Goal: Check status: Check status

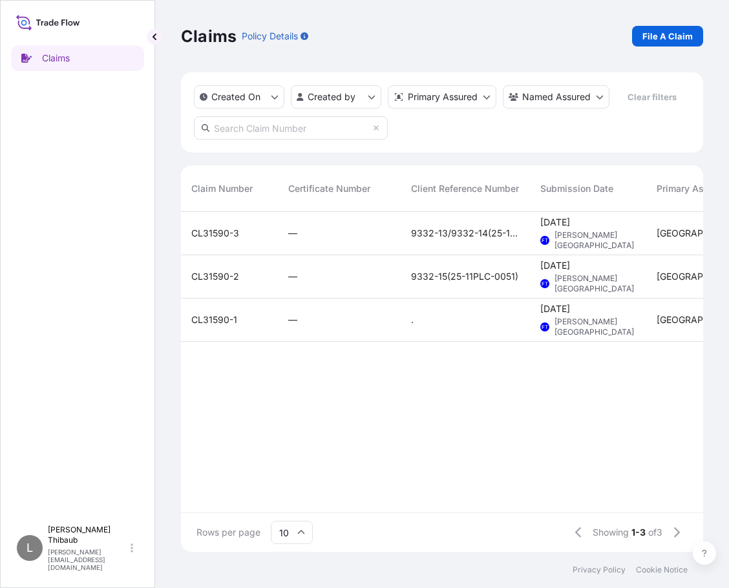
scroll to position [337, 513]
click at [8, 385] on div "Claims L Léonie Thibaub leonie.thibaud@bdpint.com" at bounding box center [77, 294] width 155 height 588
drag, startPoint x: 57, startPoint y: 27, endPoint x: 122, endPoint y: 30, distance: 65.4
click at [57, 27] on icon at bounding box center [48, 22] width 64 height 19
click at [155, 41] on button "button" at bounding box center [155, 37] width 16 height 16
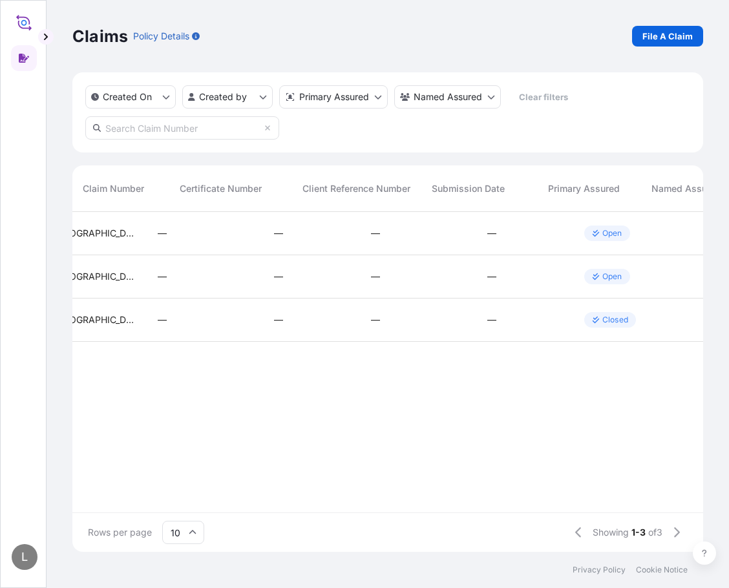
scroll to position [0, 0]
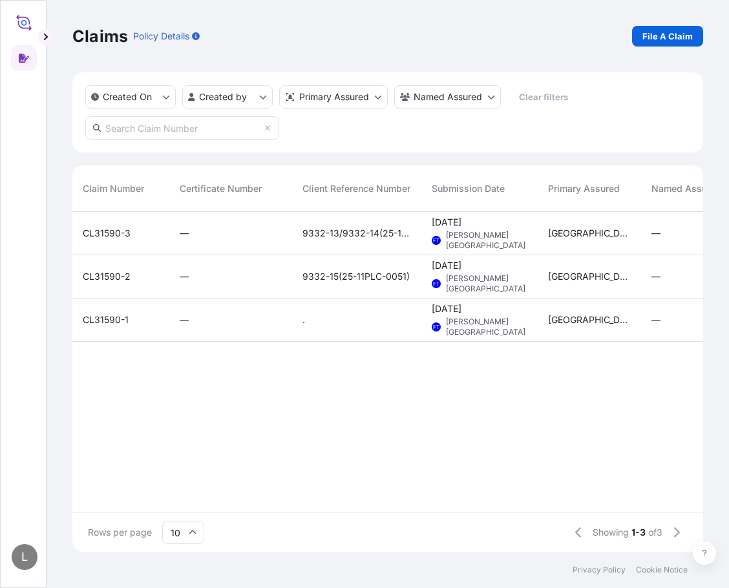
drag, startPoint x: 54, startPoint y: 31, endPoint x: 47, endPoint y: 34, distance: 8.4
click at [47, 34] on div "L Claims Policy Details File A Claim Created On Created by Primary Assured Name…" at bounding box center [364, 294] width 729 height 588
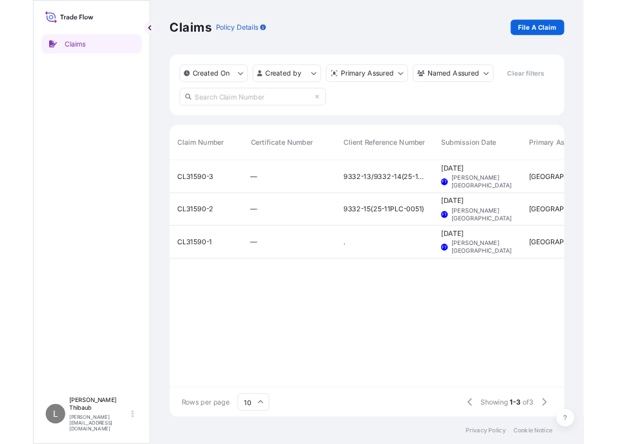
scroll to position [337, 513]
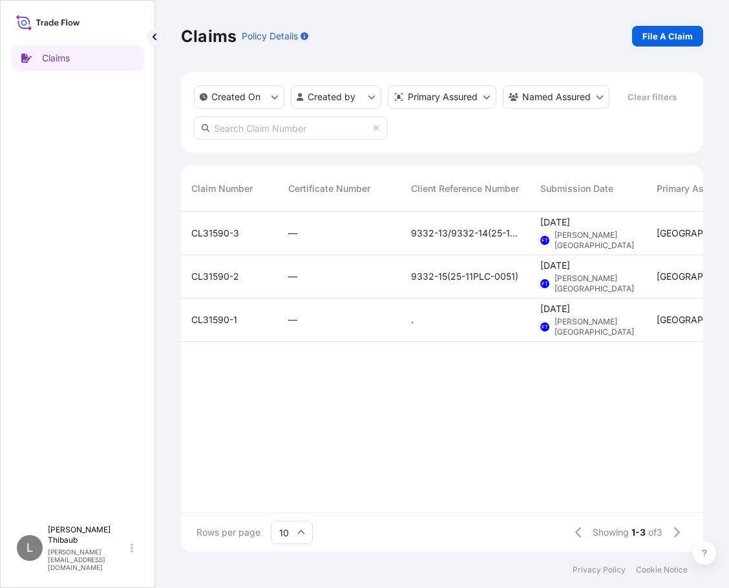
click at [34, 25] on icon at bounding box center [48, 22] width 64 height 19
click at [84, 567] on p "[PERSON_NAME][EMAIL_ADDRESS][DOMAIN_NAME]" at bounding box center [88, 559] width 80 height 23
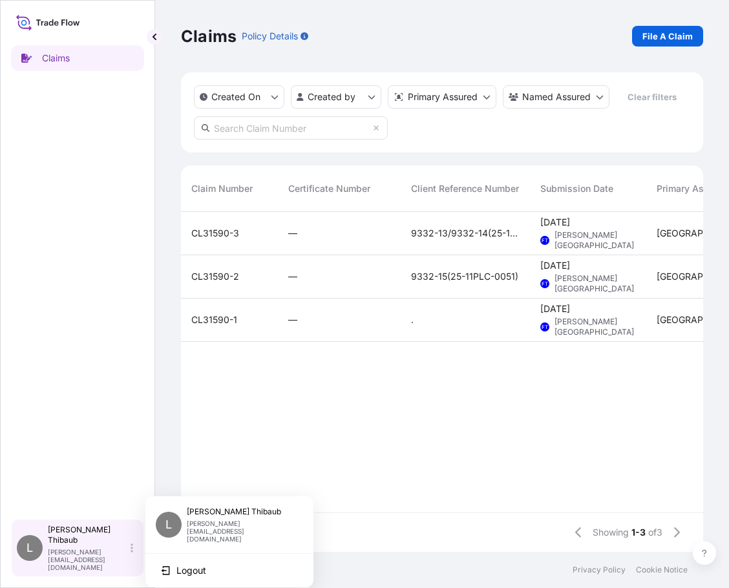
click at [128, 558] on div "[PERSON_NAME] [PERSON_NAME][EMAIL_ADDRESS][DOMAIN_NAME]" at bounding box center [93, 548] width 90 height 47
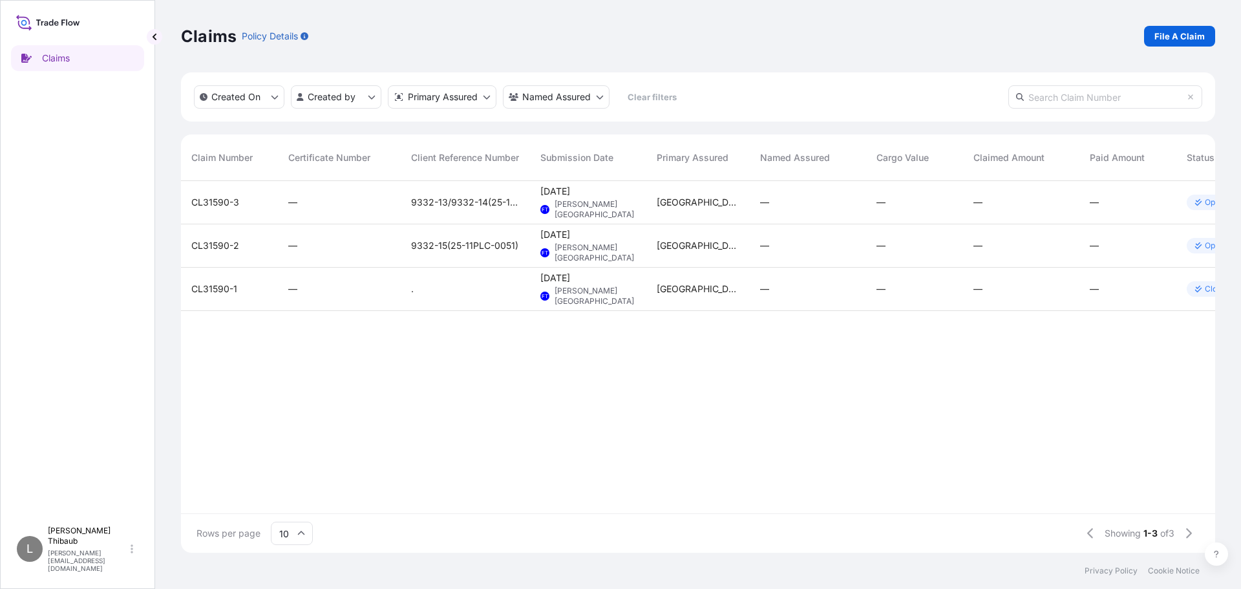
scroll to position [369, 1024]
click at [272, 35] on p "Policy Details" at bounding box center [270, 36] width 56 height 13
click at [59, 22] on icon at bounding box center [48, 22] width 64 height 19
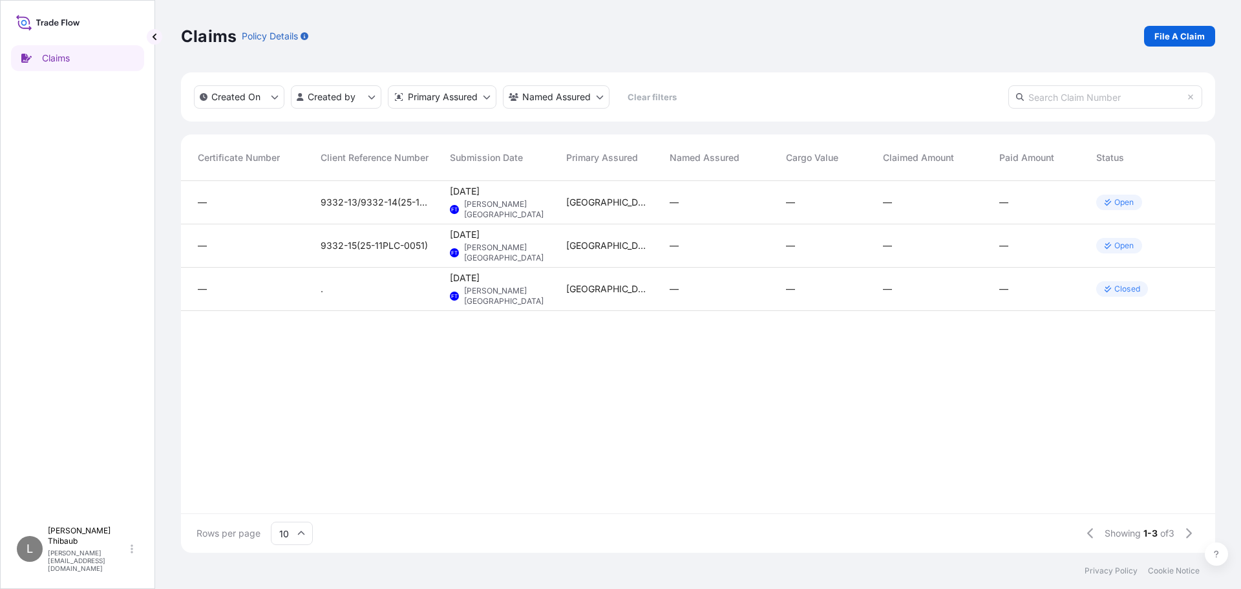
scroll to position [0, 0]
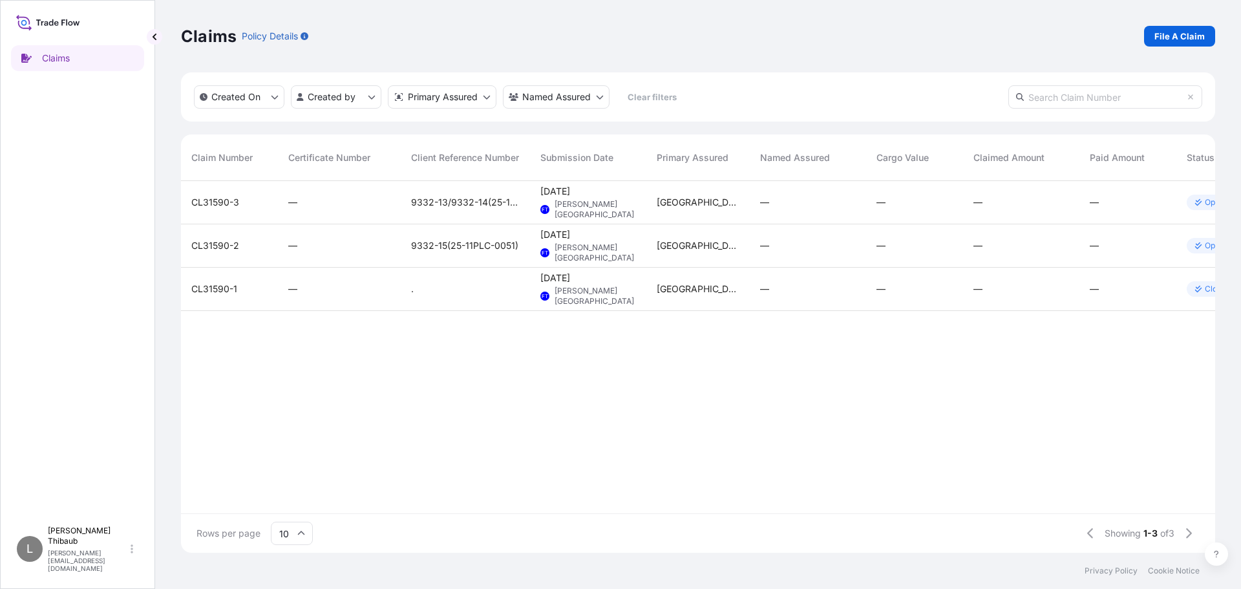
click at [46, 13] on icon at bounding box center [48, 22] width 64 height 19
click at [45, 24] on icon at bounding box center [46, 23] width 4 height 5
click at [77, 53] on link "Claims" at bounding box center [77, 58] width 133 height 26
click at [222, 30] on p "Claims" at bounding box center [209, 36] width 56 height 21
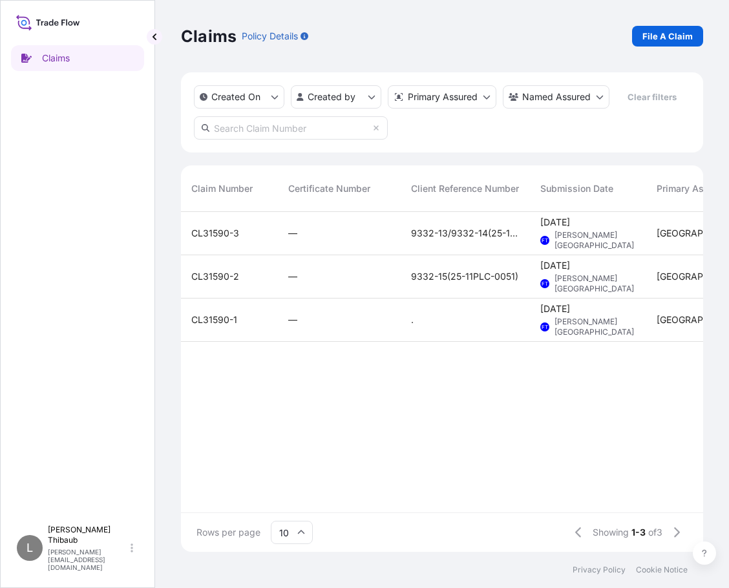
scroll to position [337, 513]
click at [43, 20] on icon at bounding box center [48, 22] width 64 height 19
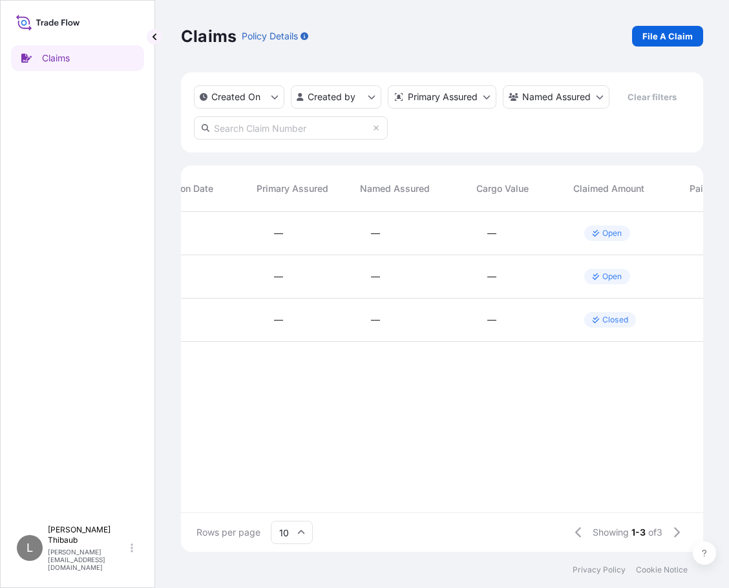
scroll to position [0, 0]
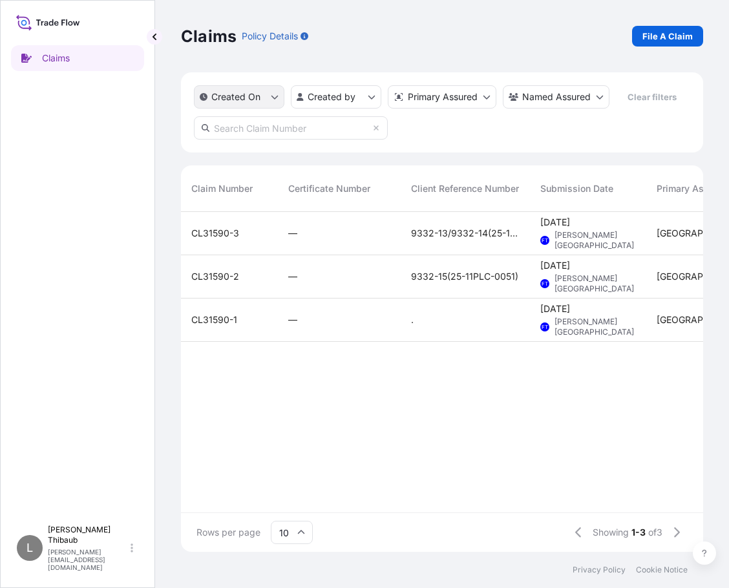
click at [275, 101] on button "Created On" at bounding box center [239, 96] width 90 height 23
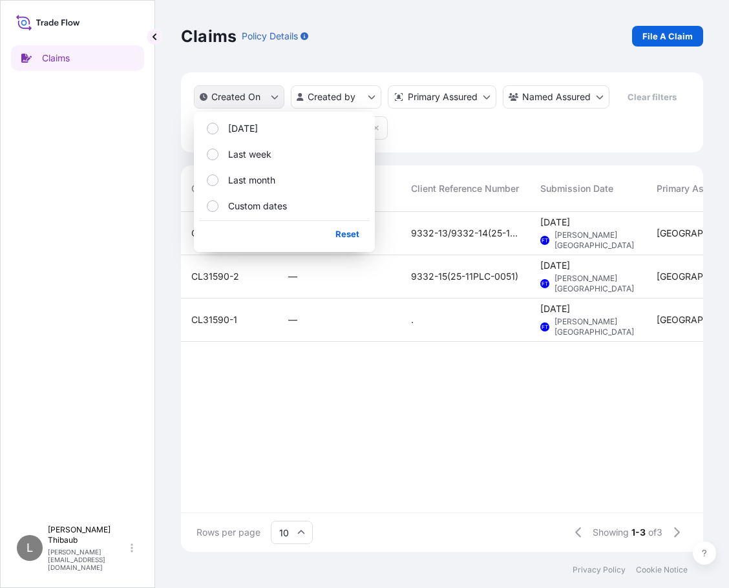
click at [275, 101] on button "Created On" at bounding box center [239, 96] width 90 height 23
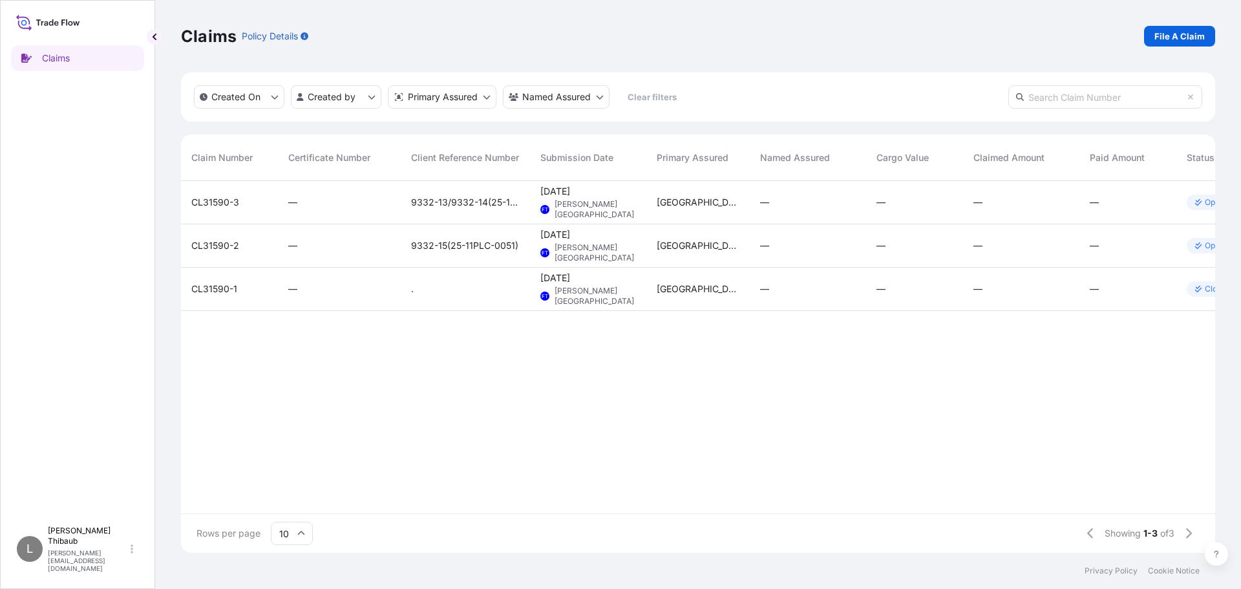
scroll to position [369, 1024]
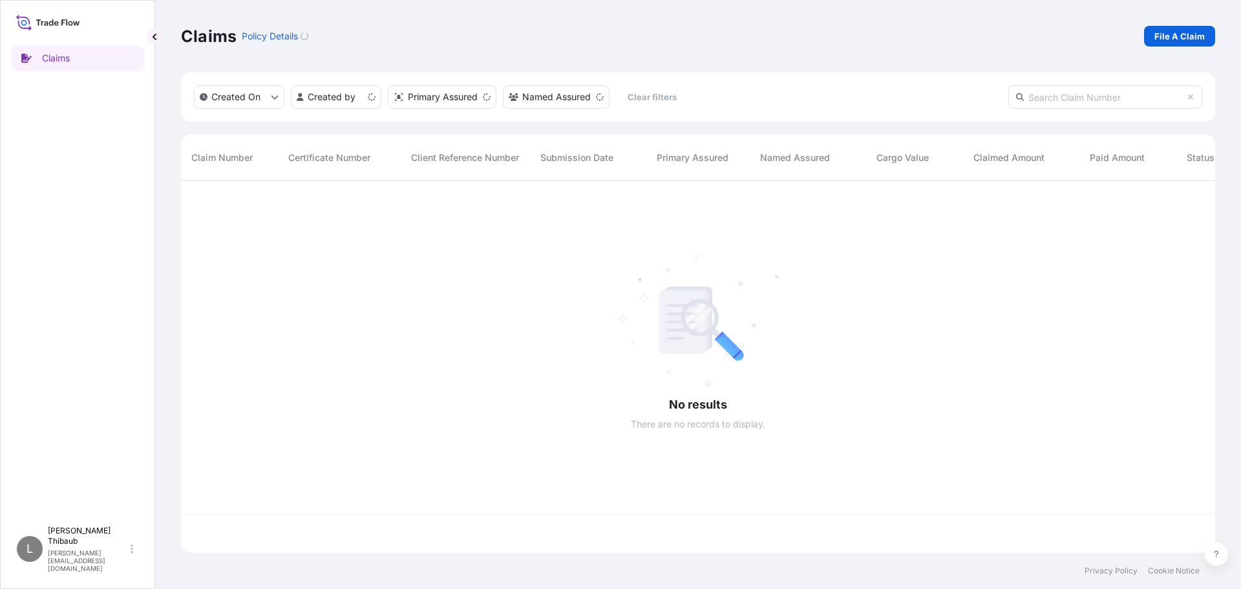
scroll to position [369, 1024]
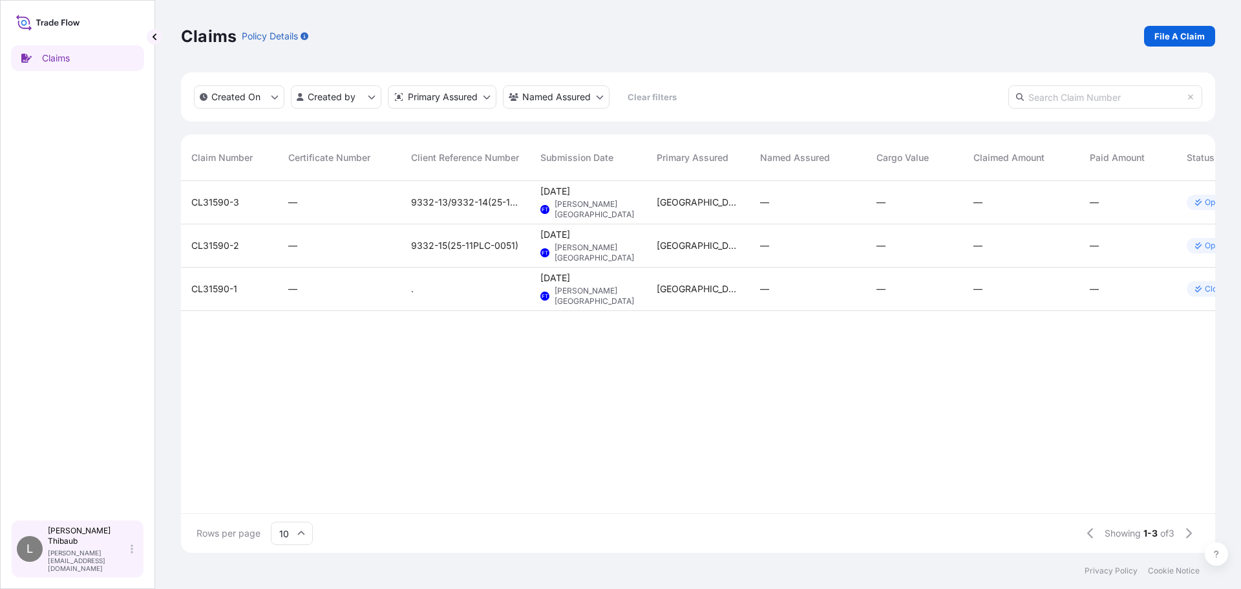
click at [132, 564] on div "[PERSON_NAME] [PERSON_NAME][EMAIL_ADDRESS][DOMAIN_NAME]" at bounding box center [93, 548] width 90 height 47
click at [122, 559] on div "[PERSON_NAME] [PERSON_NAME][EMAIL_ADDRESS][DOMAIN_NAME]" at bounding box center [93, 548] width 90 height 47
click at [82, 69] on link "Claims" at bounding box center [77, 58] width 133 height 26
click at [214, 40] on p "Claims" at bounding box center [209, 36] width 56 height 21
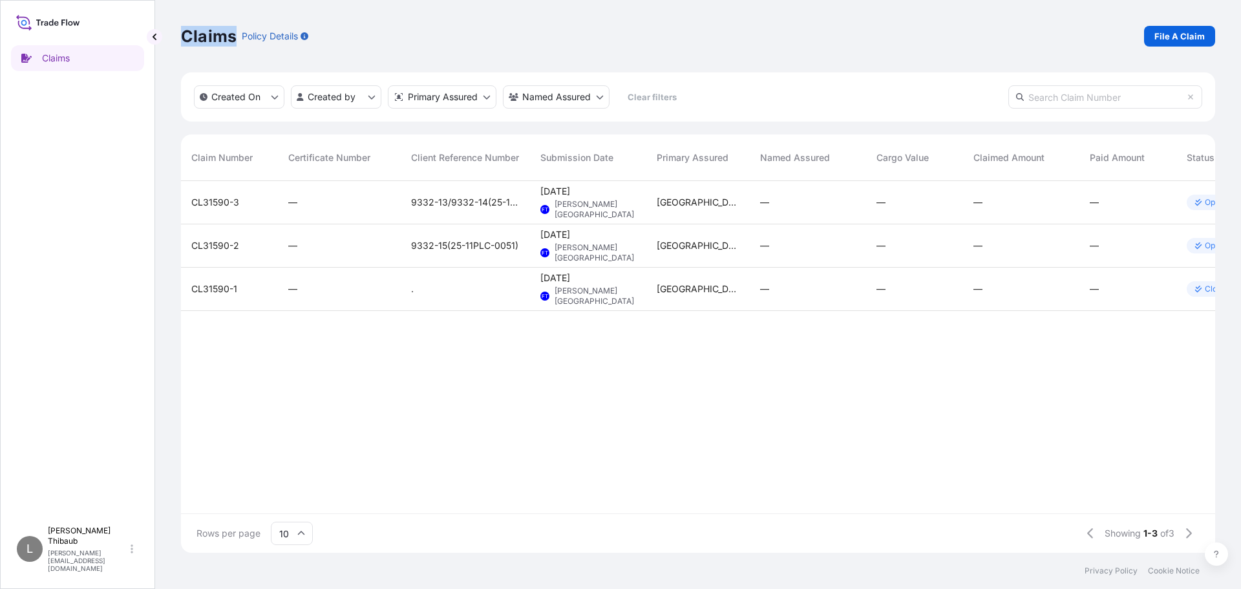
click at [214, 39] on p "Claims" at bounding box center [209, 36] width 56 height 21
